Goal: Find specific page/section: Find specific page/section

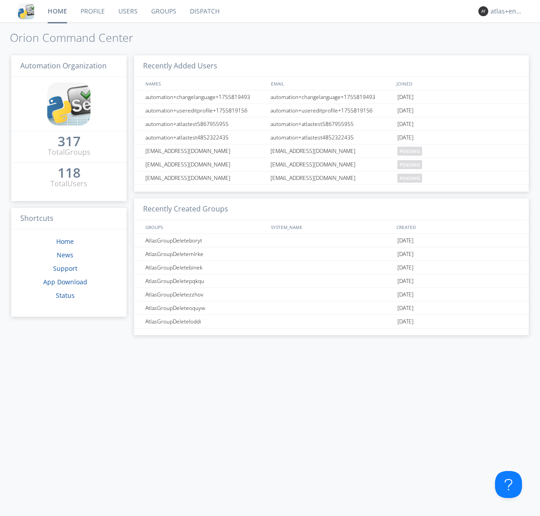
click at [204, 11] on link "Dispatch" at bounding box center [204, 11] width 43 height 23
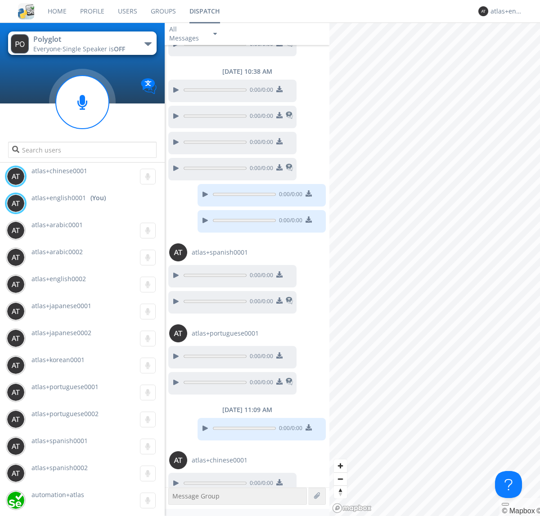
scroll to position [262, 0]
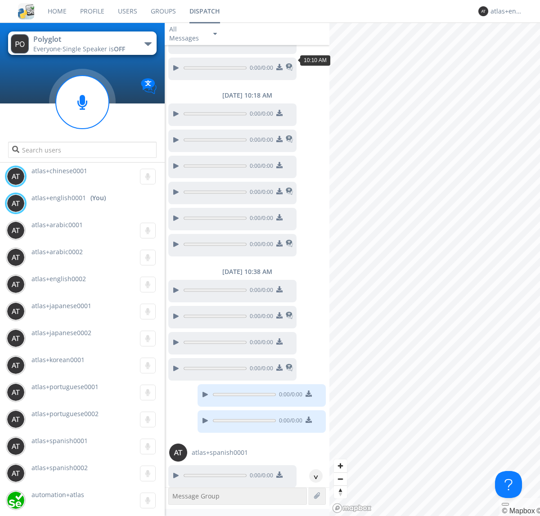
scroll to position [334, 0]
click at [312, 476] on div "^" at bounding box center [316, 477] width 14 height 14
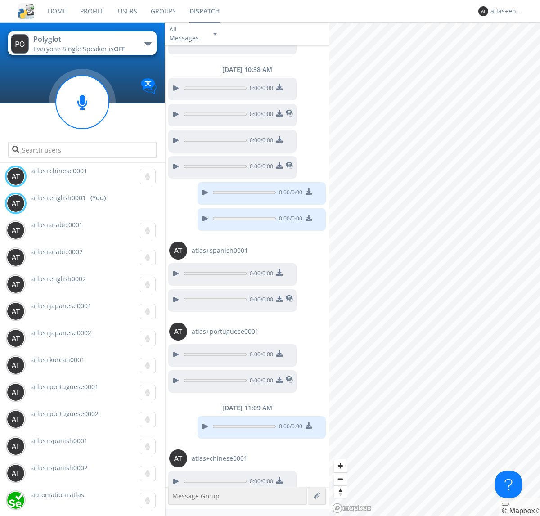
scroll to position [545, 0]
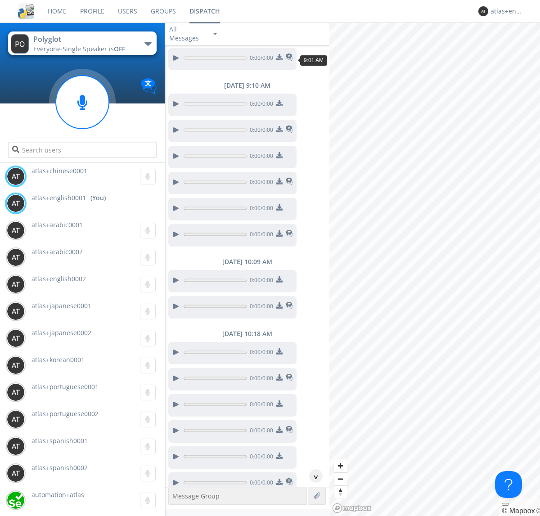
scroll to position [41, 0]
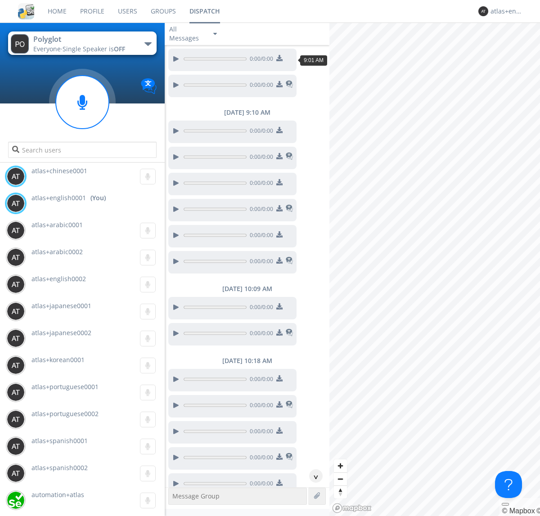
click at [312, 476] on div "^" at bounding box center [316, 477] width 14 height 14
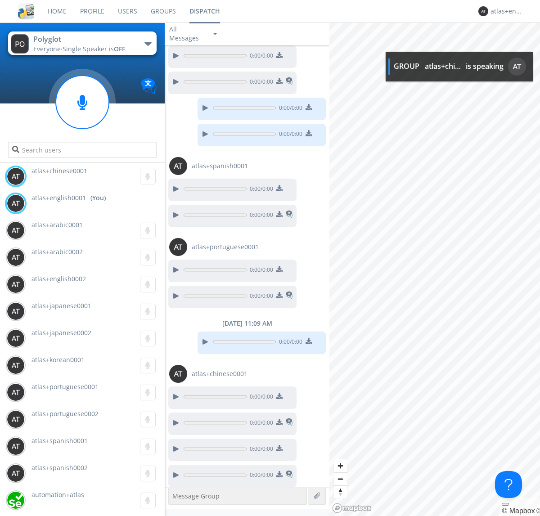
scroll to position [597, 0]
